Goal: Task Accomplishment & Management: Use online tool/utility

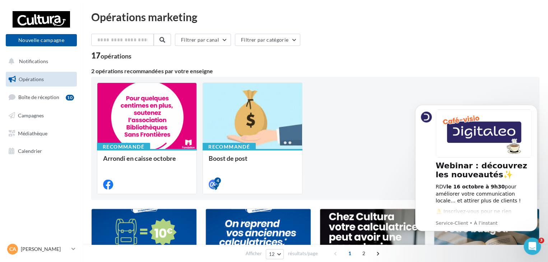
scroll to position [36, 0]
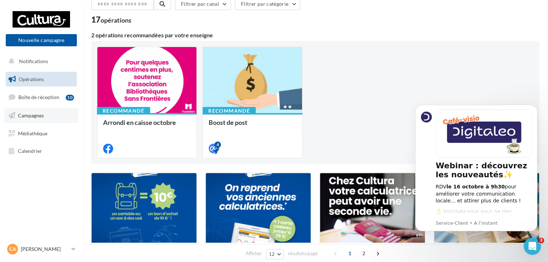
click at [45, 117] on link "Campagnes" at bounding box center [41, 115] width 74 height 15
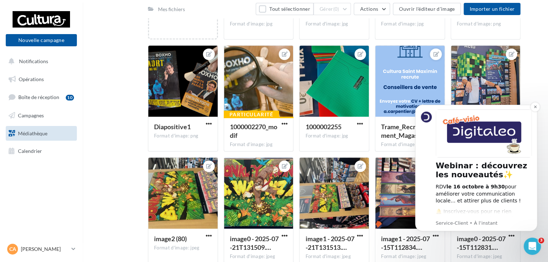
scroll to position [15, 0]
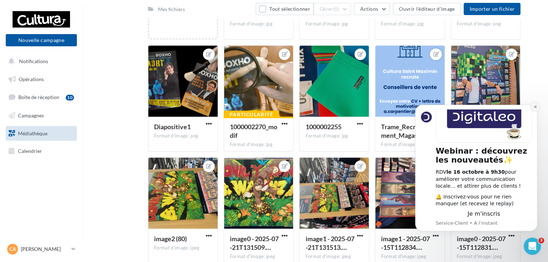
click at [536, 107] on icon "Dismiss notification" at bounding box center [534, 107] width 3 height 3
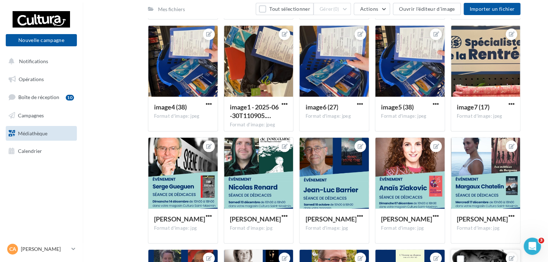
scroll to position [709, 0]
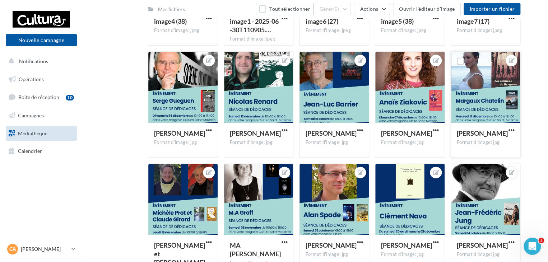
click at [471, 84] on div at bounding box center [485, 88] width 69 height 72
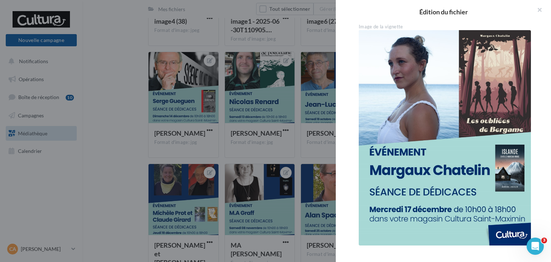
click at [431, 174] on img at bounding box center [445, 137] width 172 height 215
click at [436, 192] on img at bounding box center [445, 137] width 172 height 215
click at [492, 203] on img at bounding box center [445, 137] width 172 height 215
drag, startPoint x: 492, startPoint y: 203, endPoint x: 460, endPoint y: 183, distance: 37.4
click at [492, 202] on img at bounding box center [445, 137] width 172 height 215
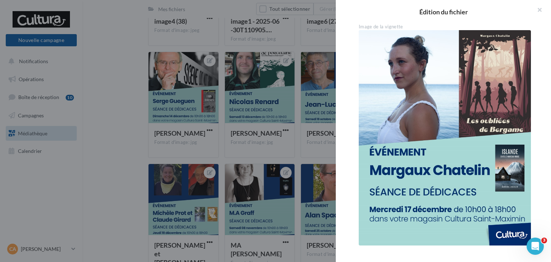
click at [501, 223] on img at bounding box center [445, 137] width 172 height 215
click at [538, 11] on button "button" at bounding box center [537, 11] width 29 height 22
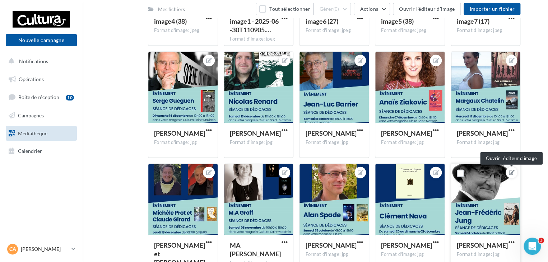
click at [511, 173] on icon at bounding box center [512, 172] width 6 height 5
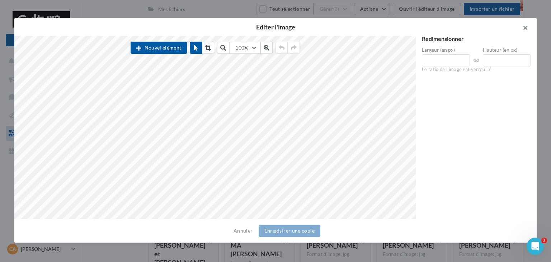
click at [527, 26] on button "button" at bounding box center [522, 29] width 29 height 22
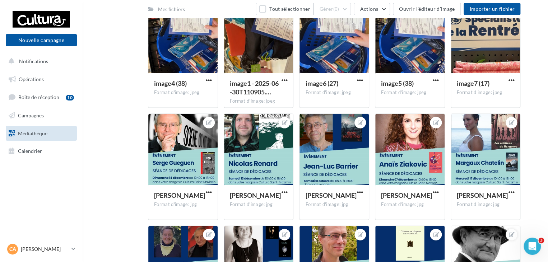
scroll to position [637, 0]
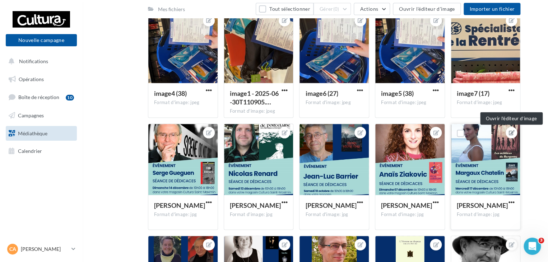
click at [509, 135] on button at bounding box center [511, 132] width 6 height 9
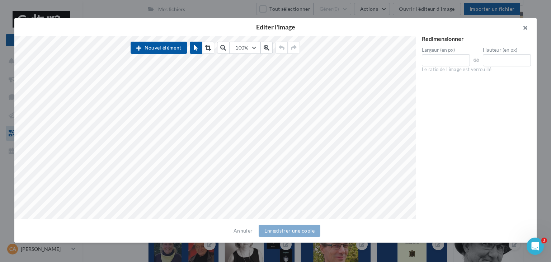
click at [529, 25] on button "button" at bounding box center [522, 29] width 29 height 22
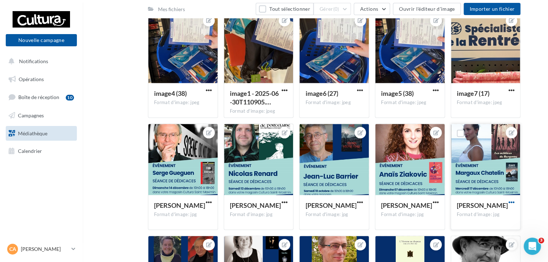
click at [510, 201] on span "button" at bounding box center [511, 202] width 6 height 6
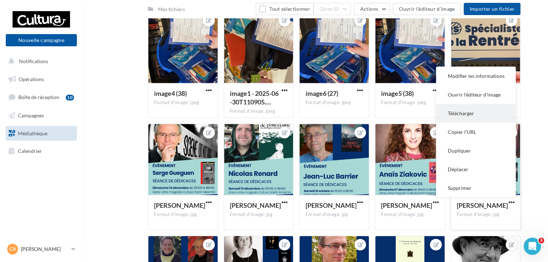
click at [476, 115] on button "Télécharger" at bounding box center [476, 113] width 80 height 19
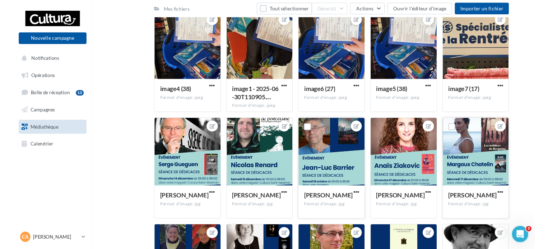
scroll to position [601, 0]
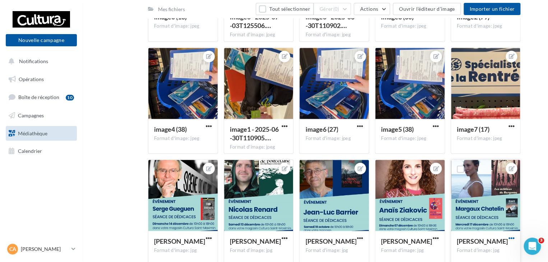
click at [509, 238] on span "button" at bounding box center [511, 238] width 6 height 6
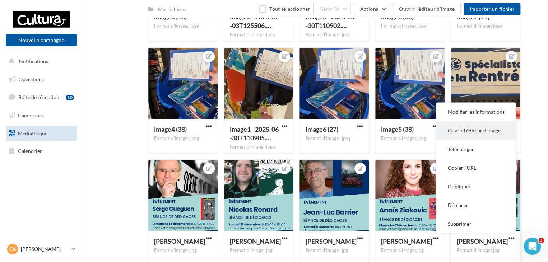
click at [476, 131] on button "Ouvrir l'éditeur d'image" at bounding box center [476, 130] width 80 height 19
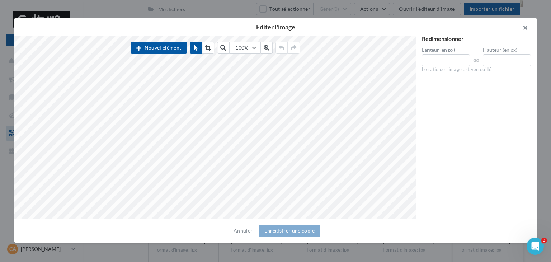
click at [524, 29] on button "button" at bounding box center [522, 29] width 29 height 22
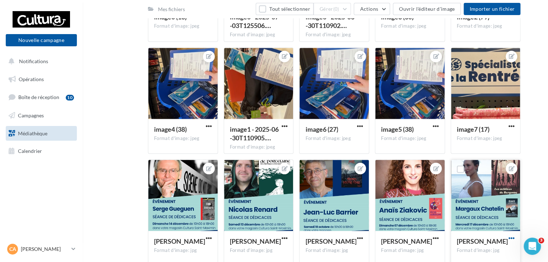
click at [511, 241] on span "button" at bounding box center [511, 238] width 6 height 6
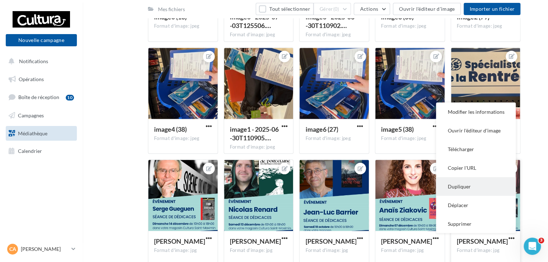
click at [485, 183] on button "Dupliquer" at bounding box center [476, 186] width 80 height 19
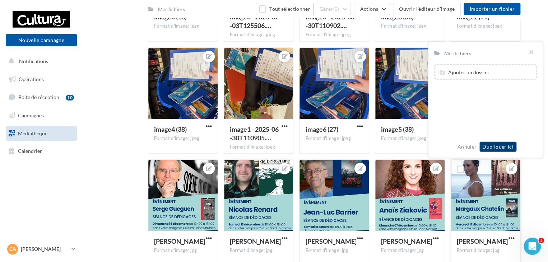
click at [501, 148] on button "Dupliquer ici" at bounding box center [497, 147] width 37 height 10
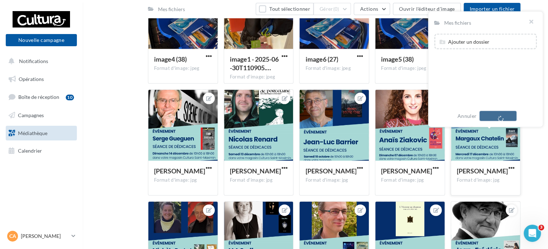
scroll to position [673, 0]
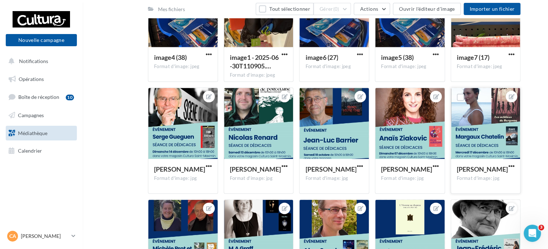
click at [41, 114] on span "Campagnes" at bounding box center [31, 115] width 26 height 6
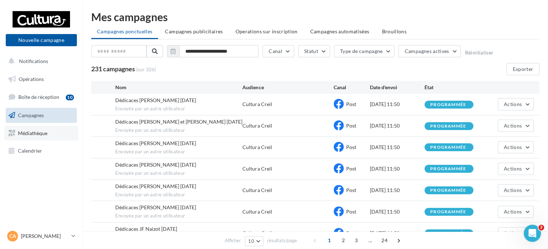
click at [45, 137] on link "Médiathèque" at bounding box center [41, 133] width 74 height 15
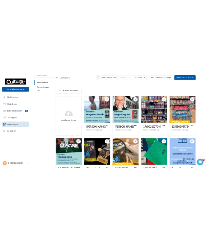
scroll to position [47, 0]
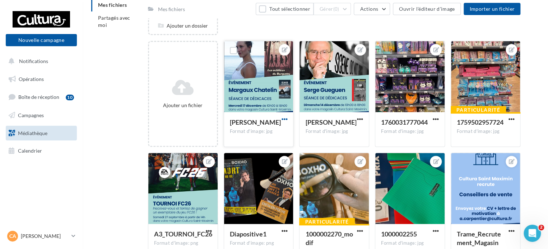
click at [282, 118] on span "button" at bounding box center [284, 119] width 6 height 6
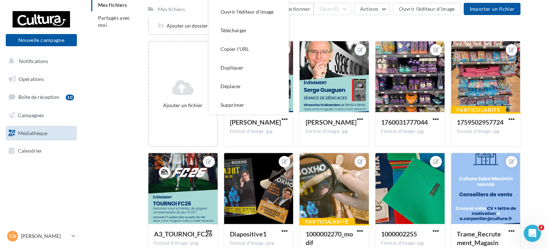
click at [295, 90] on div "[PERSON_NAME] Format d'image: jpg Modifier les informations Ouvrir l'éditeur d'…" at bounding box center [262, 94] width 76 height 106
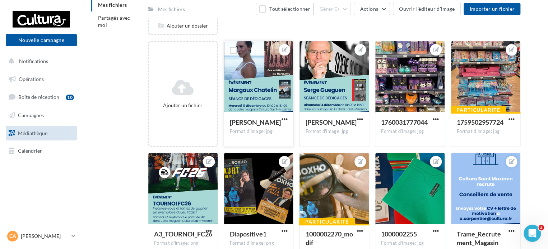
click at [280, 89] on div at bounding box center [258, 77] width 69 height 72
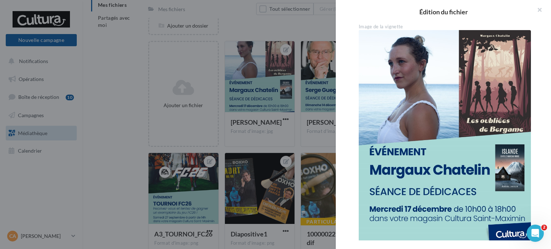
click at [421, 90] on img at bounding box center [445, 137] width 172 height 215
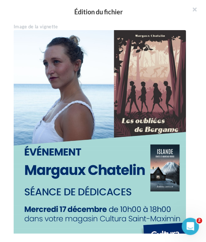
click at [138, 139] on img at bounding box center [100, 137] width 172 height 215
click at [27, 152] on img at bounding box center [100, 137] width 172 height 215
drag, startPoint x: 27, startPoint y: 152, endPoint x: 36, endPoint y: 155, distance: 10.0
click at [36, 155] on img at bounding box center [100, 137] width 172 height 215
click at [36, 153] on img at bounding box center [100, 137] width 172 height 215
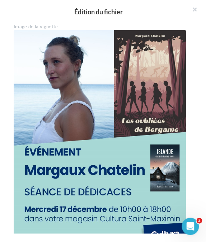
click at [35, 152] on img at bounding box center [100, 137] width 172 height 215
click at [46, 150] on img at bounding box center [100, 137] width 172 height 215
click at [60, 69] on img at bounding box center [100, 137] width 172 height 215
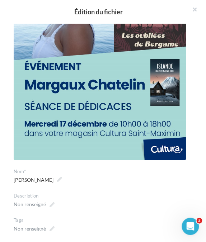
scroll to position [108, 0]
